Goal: Information Seeking & Learning: Learn about a topic

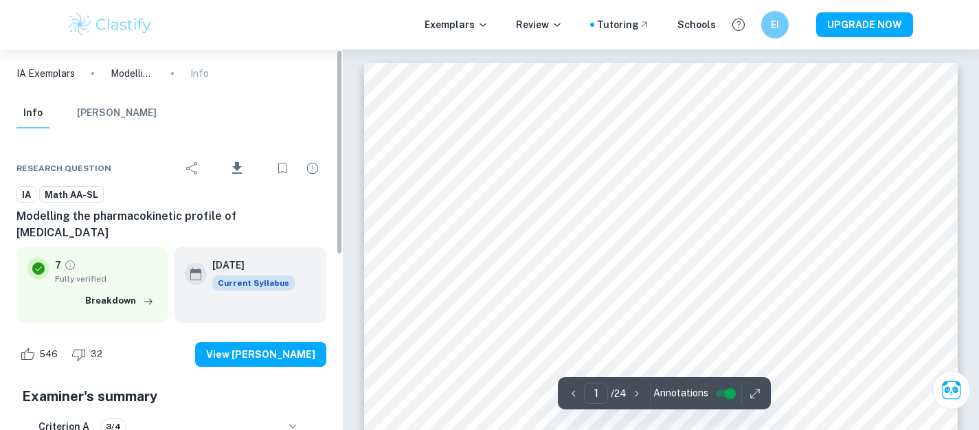
click at [130, 32] on img at bounding box center [110, 24] width 87 height 27
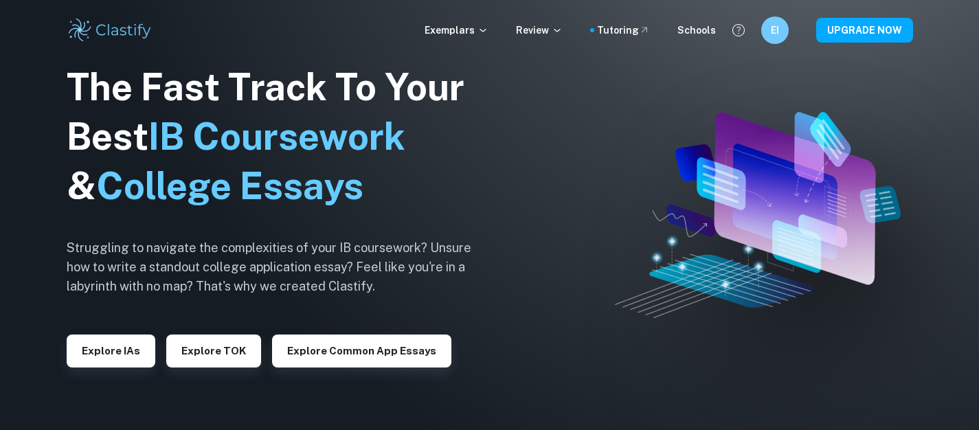
click at [429, 32] on div "Exemplars Review Tutoring Schools EI UPGRADE NOW" at bounding box center [489, 29] width 879 height 27
click at [467, 32] on p "Exemplars" at bounding box center [456, 30] width 64 height 15
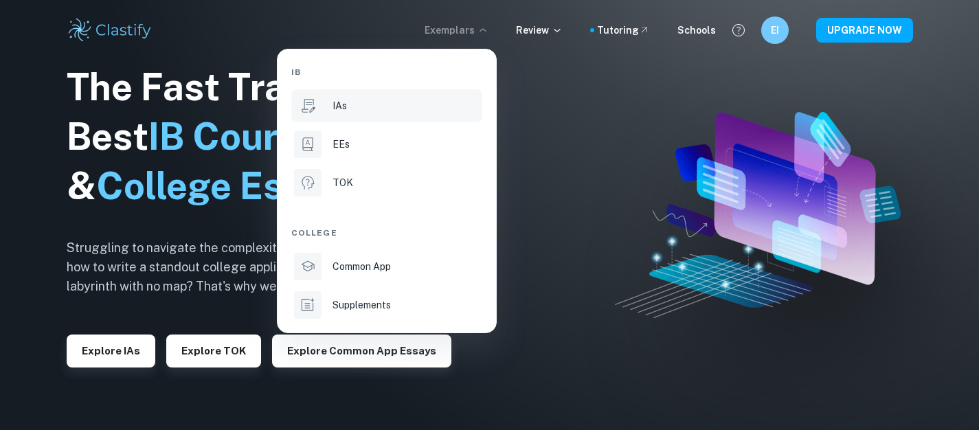
click at [340, 105] on p "IAs" at bounding box center [339, 105] width 14 height 15
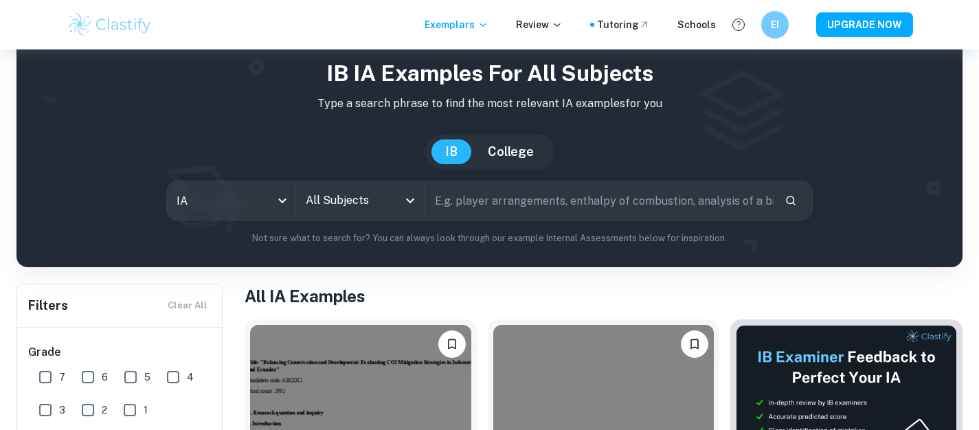
scroll to position [43, 0]
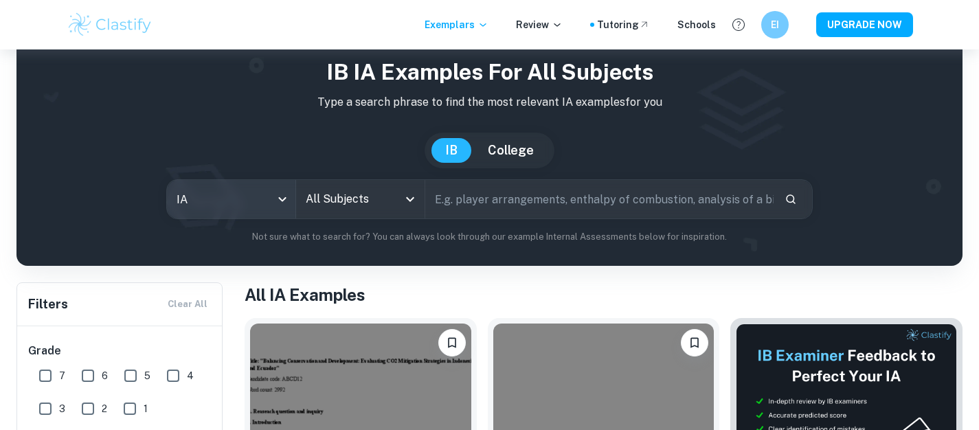
click at [263, 192] on body "We value your privacy We use cookies to enhance your browsing experience, serve…" at bounding box center [489, 221] width 979 height 430
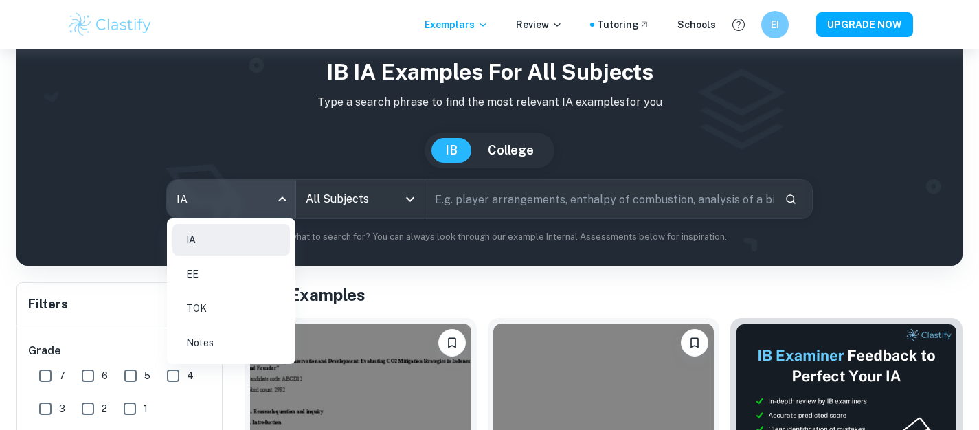
click at [329, 191] on div at bounding box center [489, 215] width 979 height 430
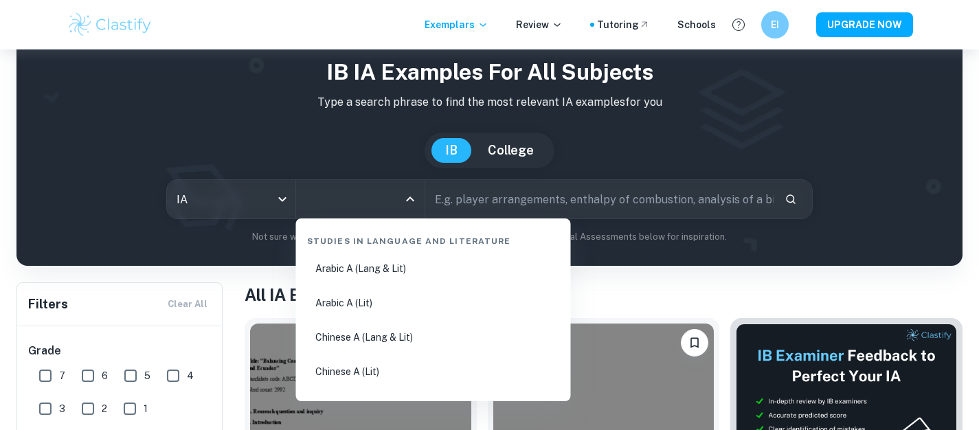
click at [336, 203] on input "All Subjects" at bounding box center [349, 199] width 95 height 26
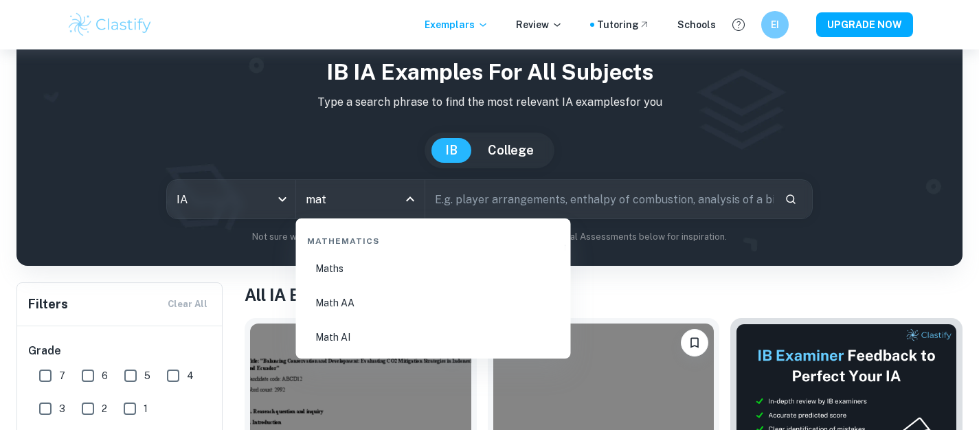
type input "math"
click at [354, 302] on li "Math AA" at bounding box center [433, 303] width 264 height 32
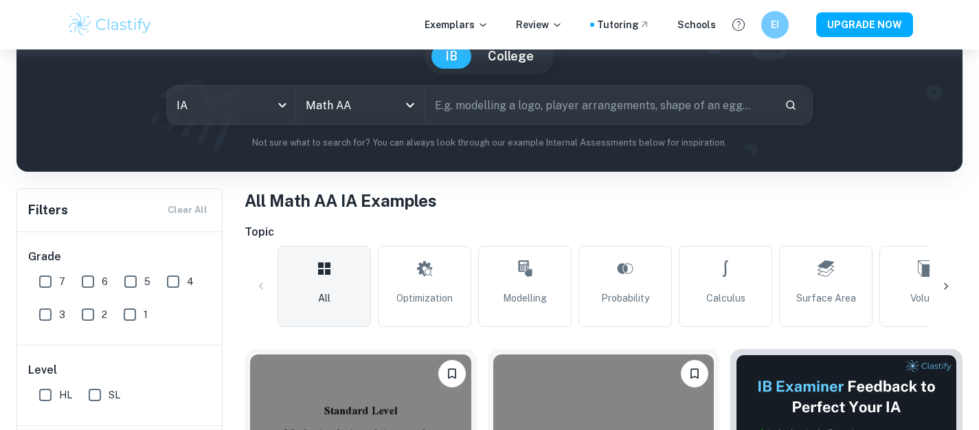
scroll to position [183, 0]
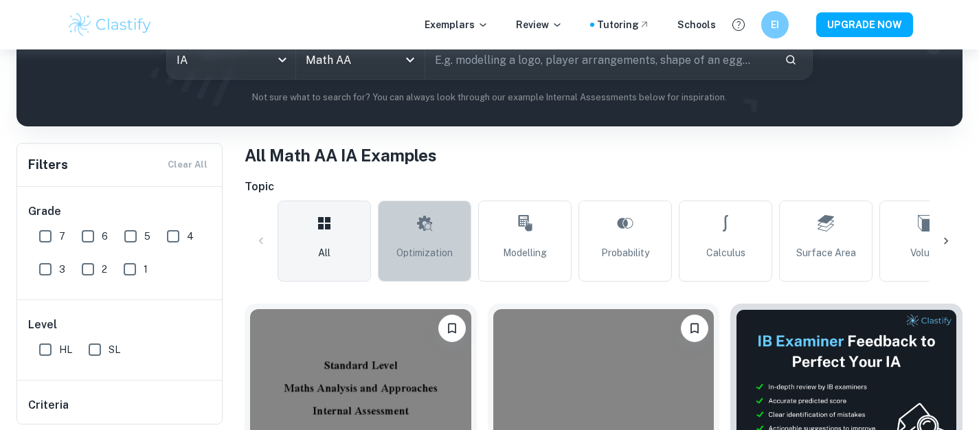
click at [432, 245] on span "Optimization" at bounding box center [424, 252] width 56 height 15
type input "Optimization"
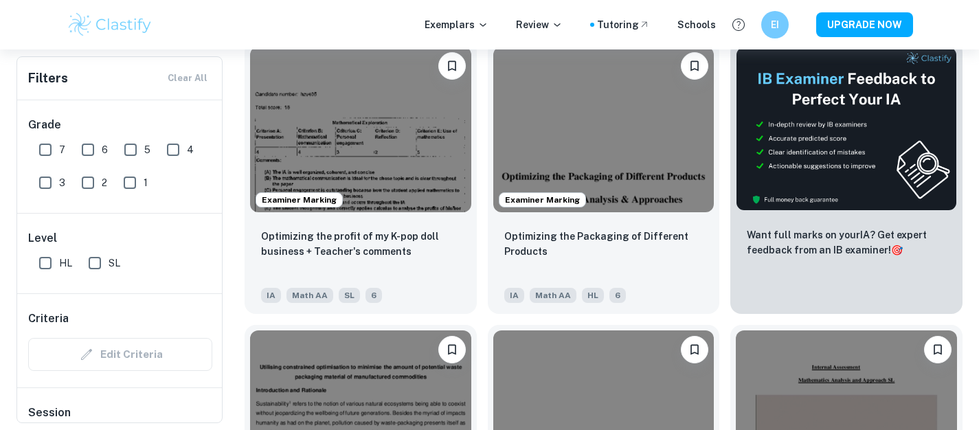
scroll to position [446, 0]
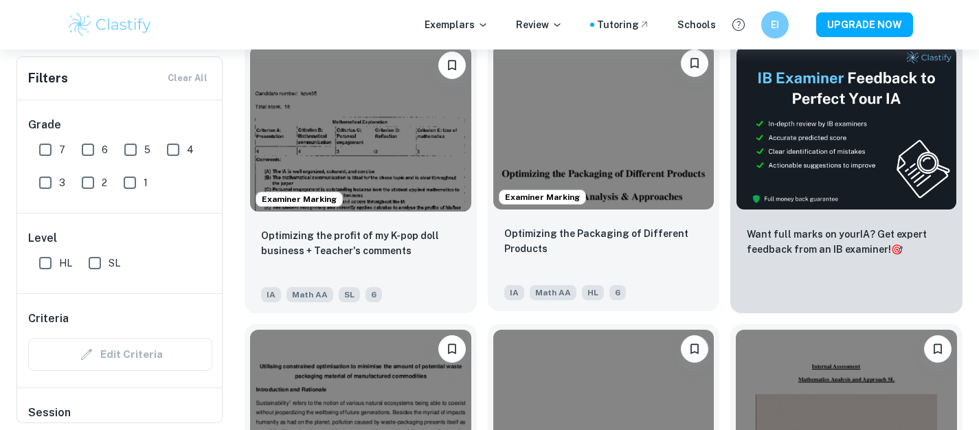
click at [538, 233] on p "Optimizing the Packaging of Different Products" at bounding box center [603, 241] width 199 height 30
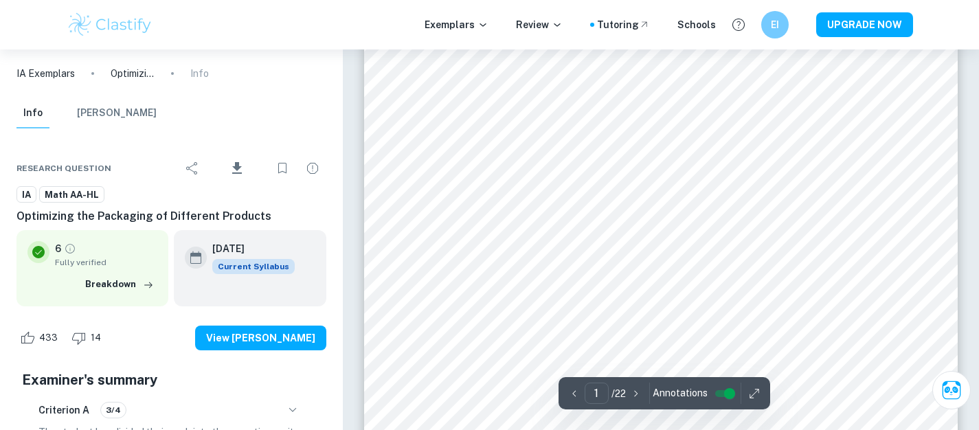
scroll to position [573, 0]
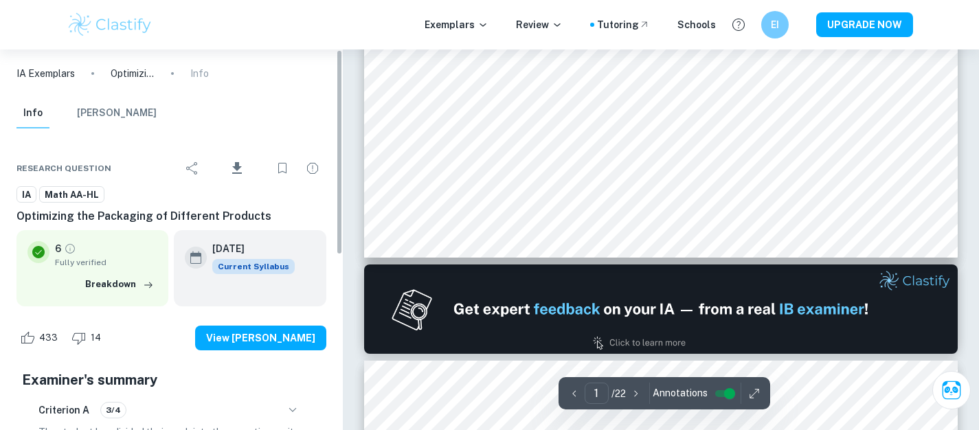
type input "2"
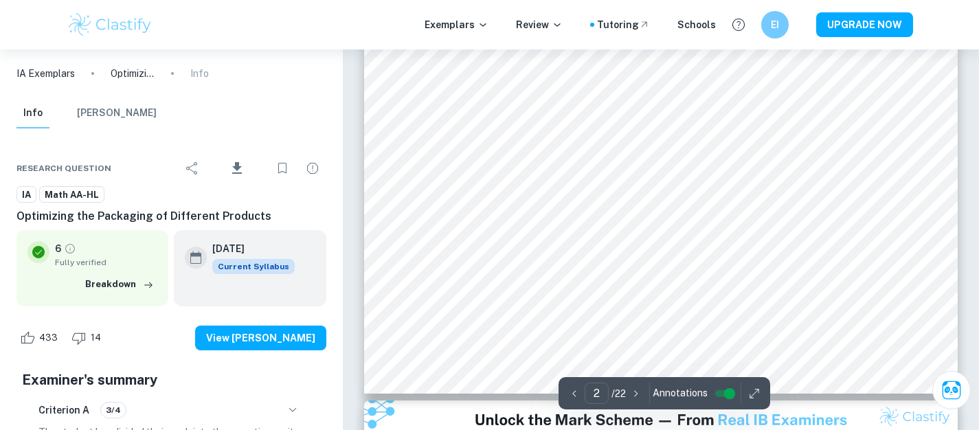
scroll to position [1310, 0]
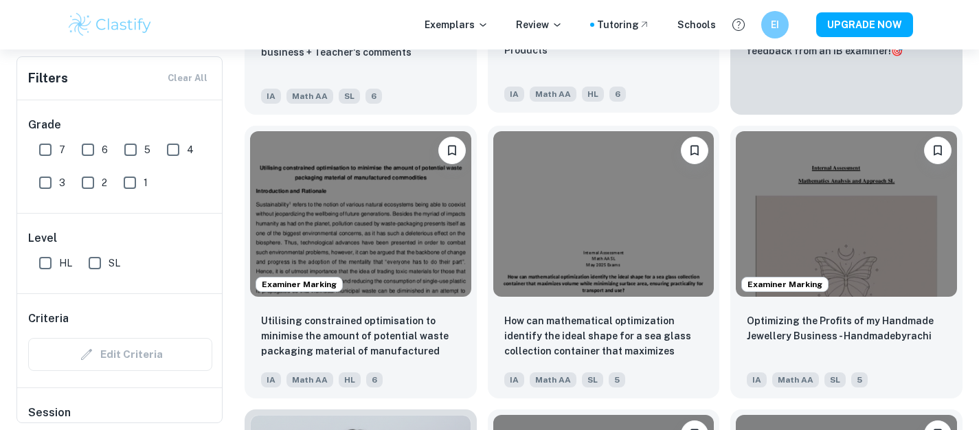
scroll to position [647, 0]
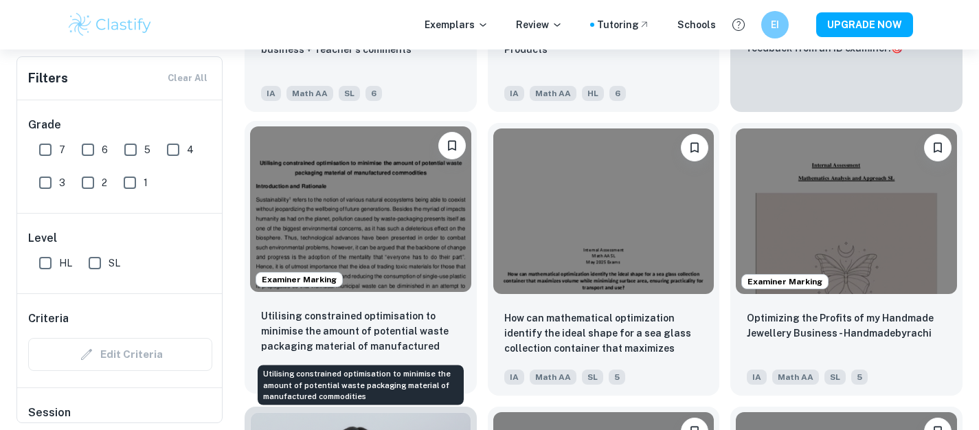
click at [400, 314] on p "Utilising constrained optimisation to minimise the amount of potential waste pa…" at bounding box center [360, 331] width 199 height 47
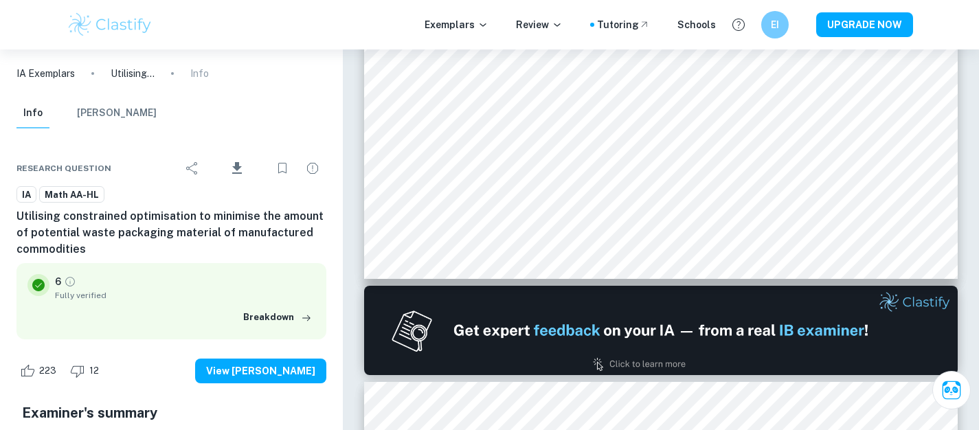
scroll to position [623, 0]
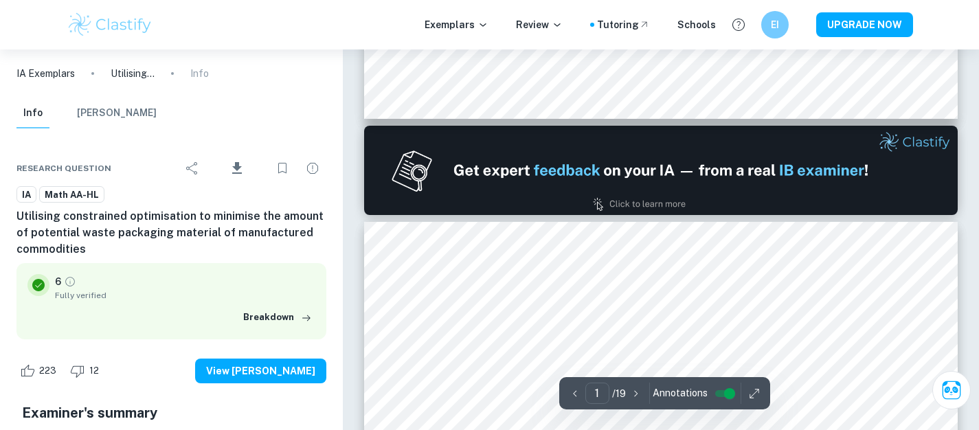
type input "2"
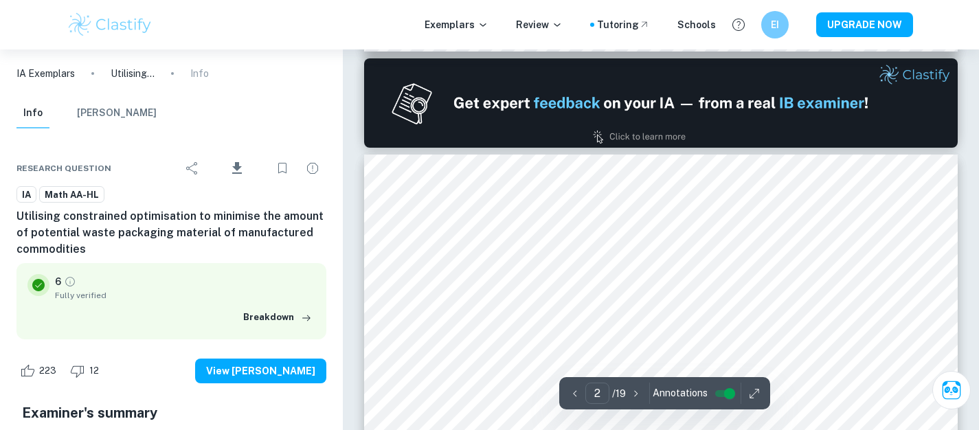
scroll to position [851, 0]
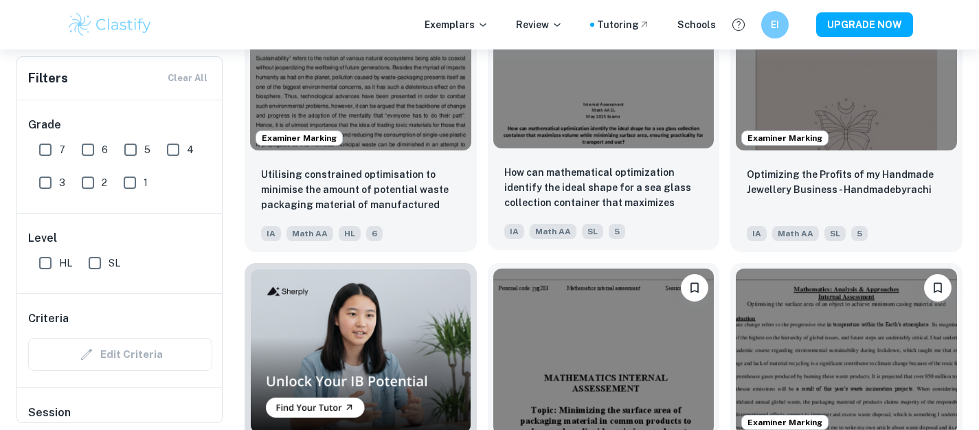
scroll to position [796, 0]
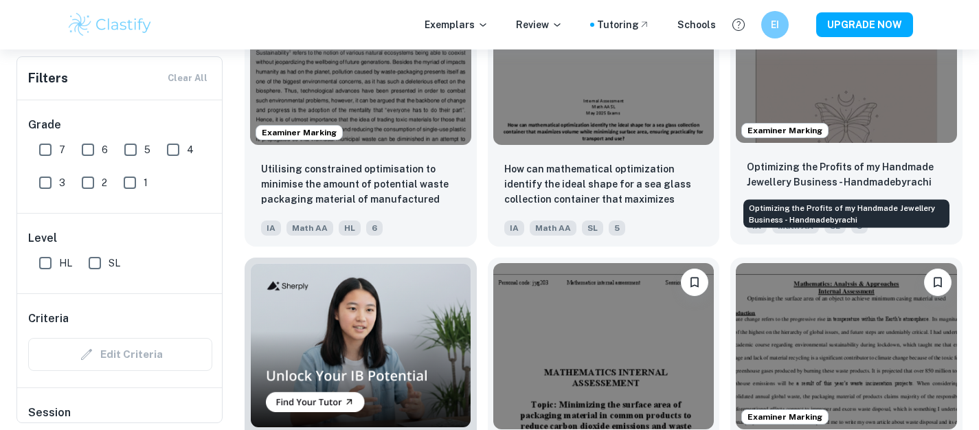
click at [848, 170] on p "Optimizing the Profits of my Handmade Jewellery Business - Handmadebyrachi" at bounding box center [845, 174] width 199 height 30
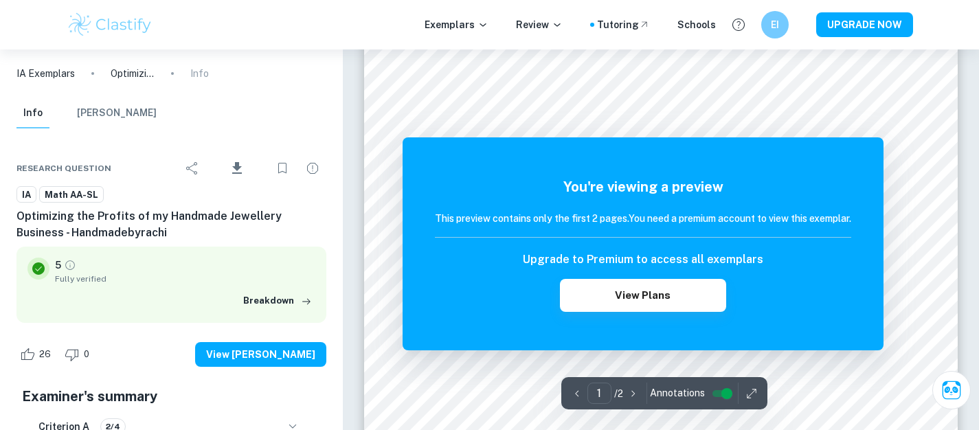
scroll to position [343, 0]
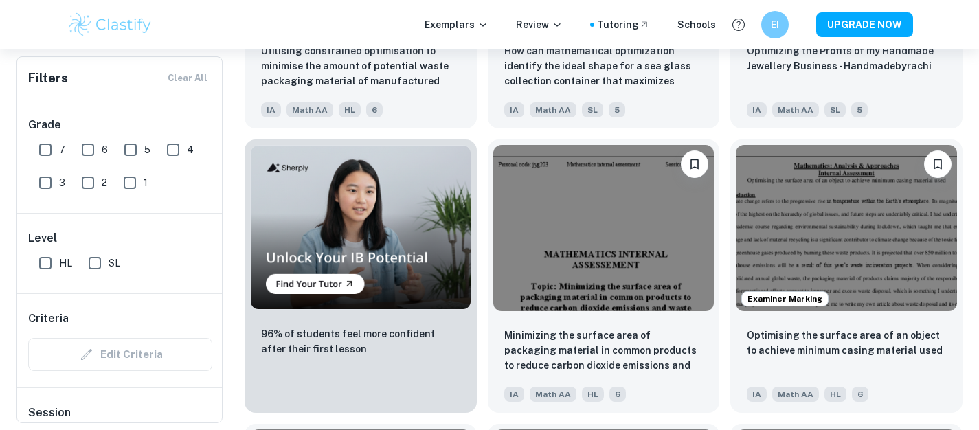
scroll to position [968, 0]
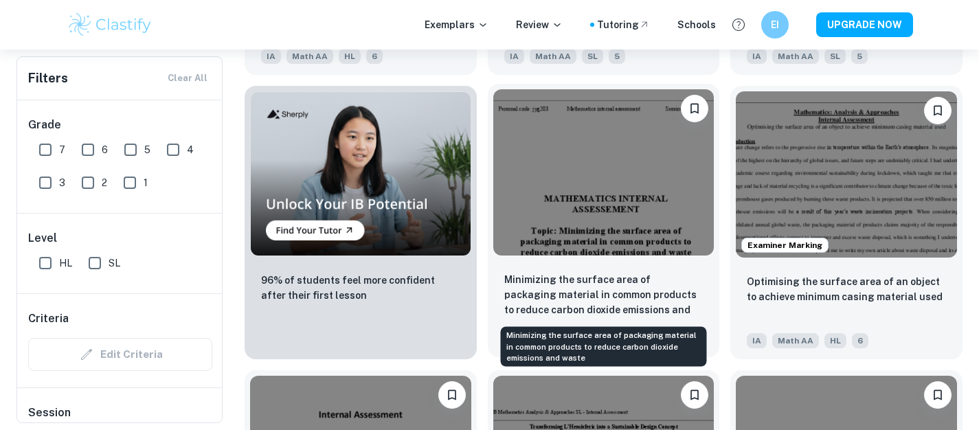
click at [597, 272] on p "Minimizing the surface area of packaging material in common products to reduce …" at bounding box center [603, 295] width 199 height 47
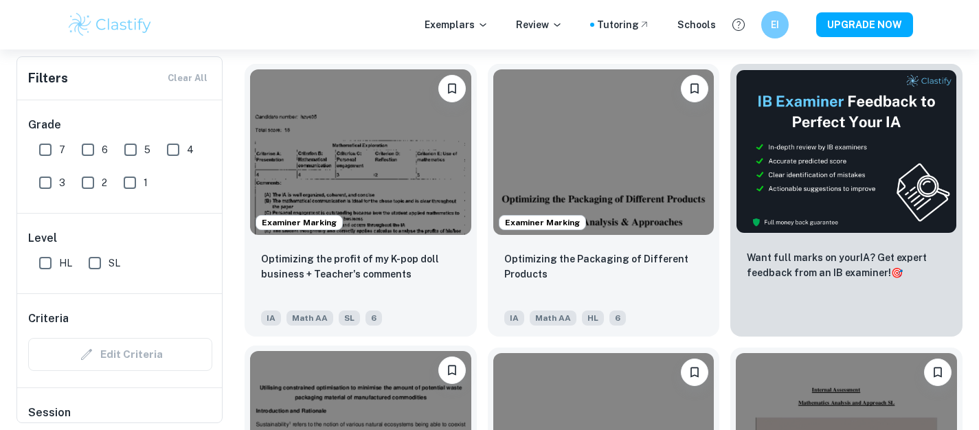
scroll to position [367, 0]
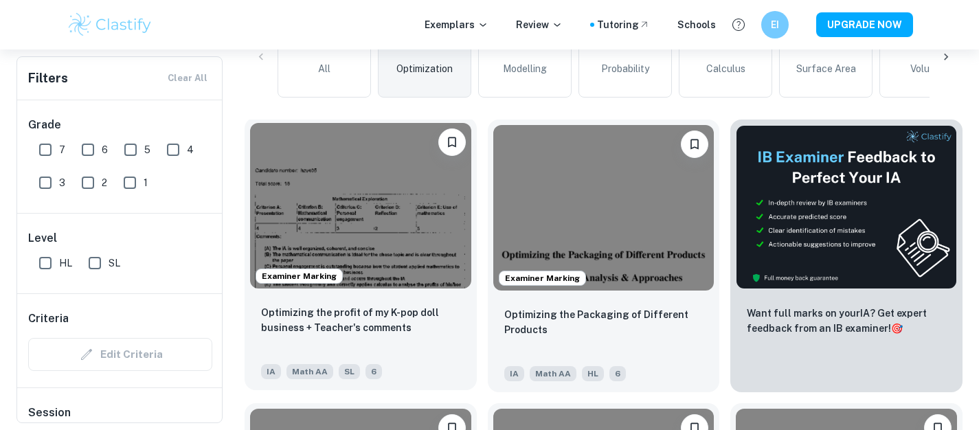
click at [421, 230] on img at bounding box center [360, 205] width 221 height 165
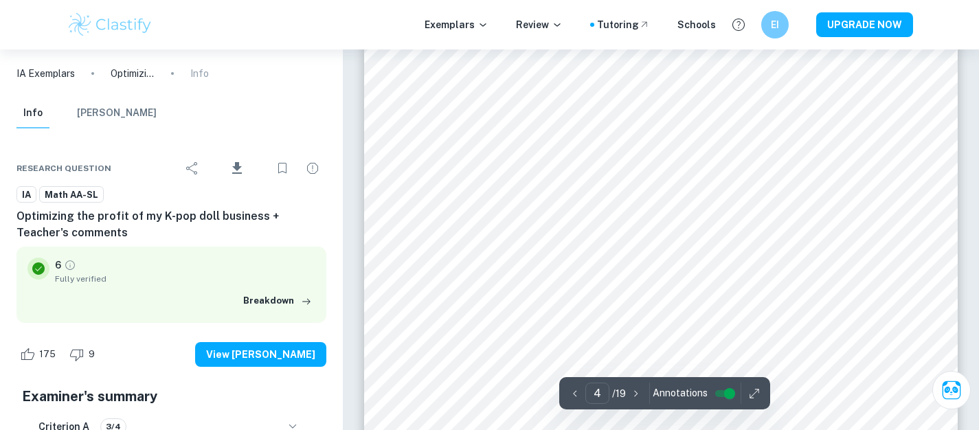
scroll to position [3141, 0]
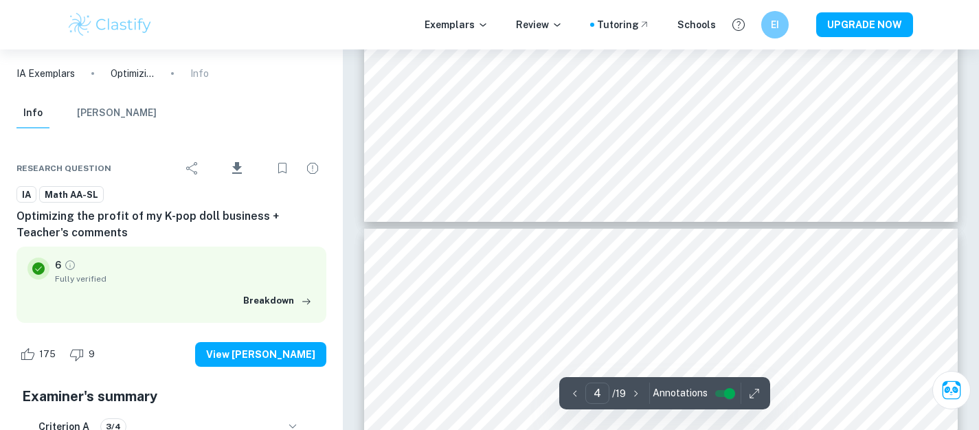
type input "3"
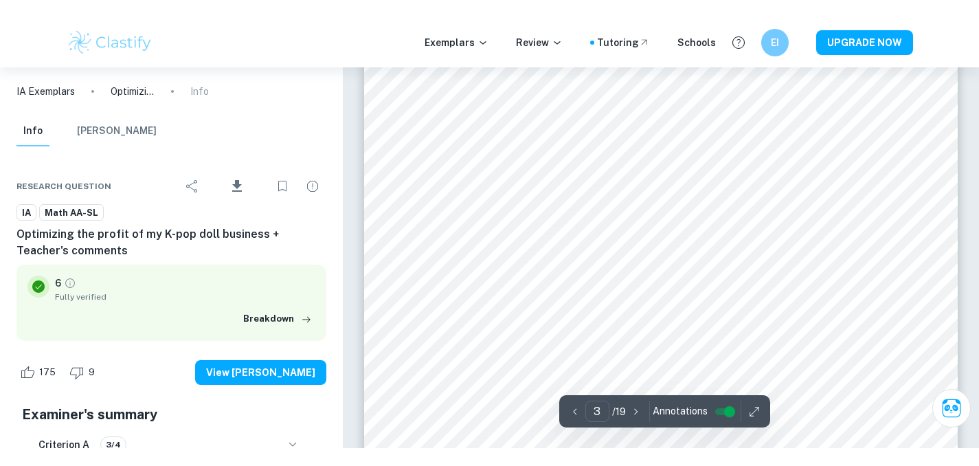
scroll to position [2120, 0]
